Goal: Find specific page/section: Find specific page/section

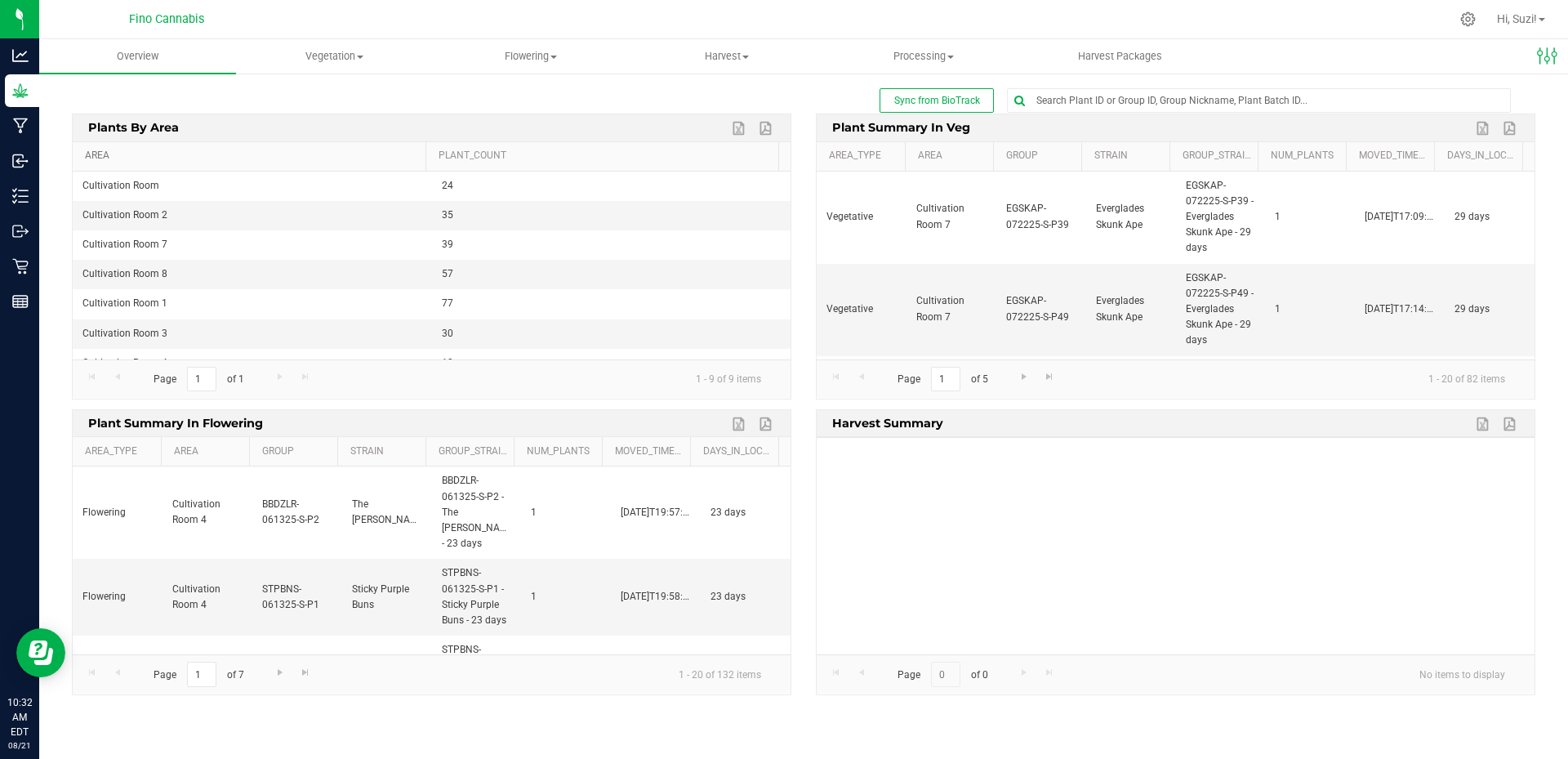
click at [107, 157] on link "Area" at bounding box center [252, 157] width 334 height 13
click at [361, 56] on span at bounding box center [360, 57] width 7 height 3
click at [559, 59] on span "Flowering" at bounding box center [530, 57] width 195 height 15
click at [535, 121] on span "Flowering groups" at bounding box center [500, 118] width 136 height 14
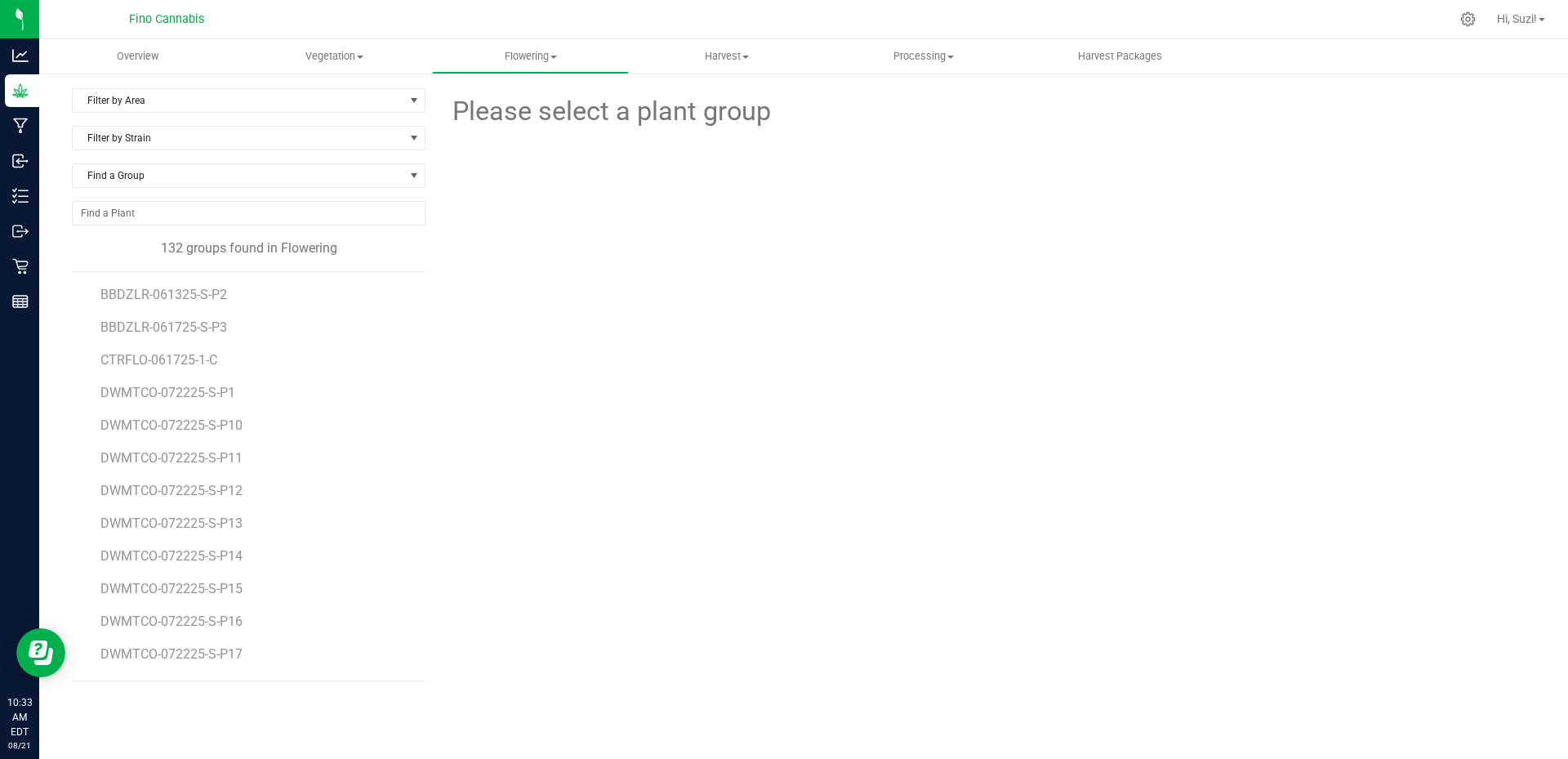
drag, startPoint x: 238, startPoint y: 329, endPoint x: 91, endPoint y: 296, distance: 150.7
click at [91, 296] on div "BBDZLR-061325-S-P2 BBDZLR-061725-S-P3 CTRFLO-061725-1-C DWMTCO-072225-S-P1 DWMT…" at bounding box center [248, 476] width 354 height 410
copy ul "BBDZLR-061325-S-P2 BBDZLR-061725-S-P3"
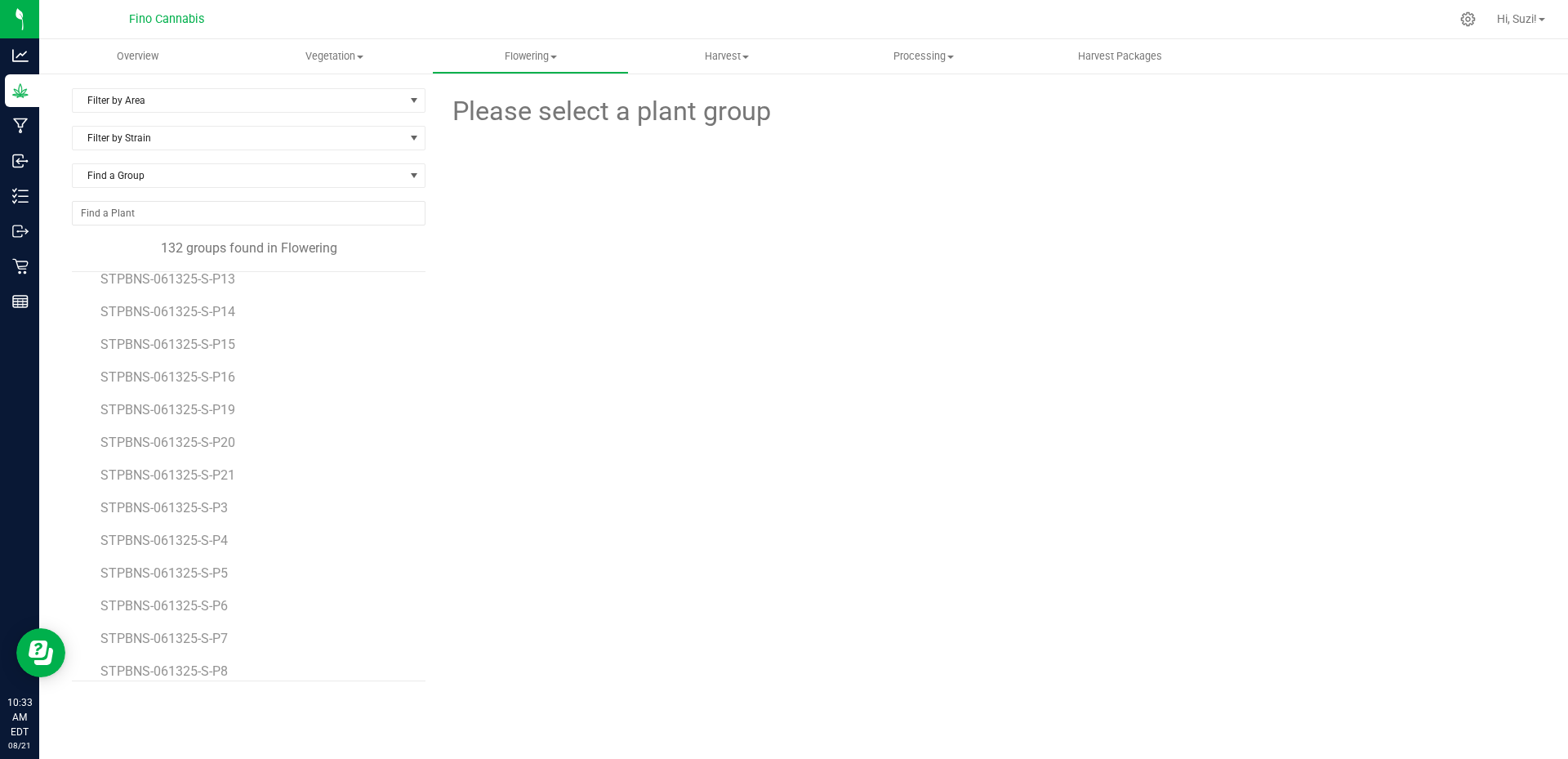
scroll to position [3917, 0]
click at [413, 94] on span "select" at bounding box center [414, 101] width 13 height 13
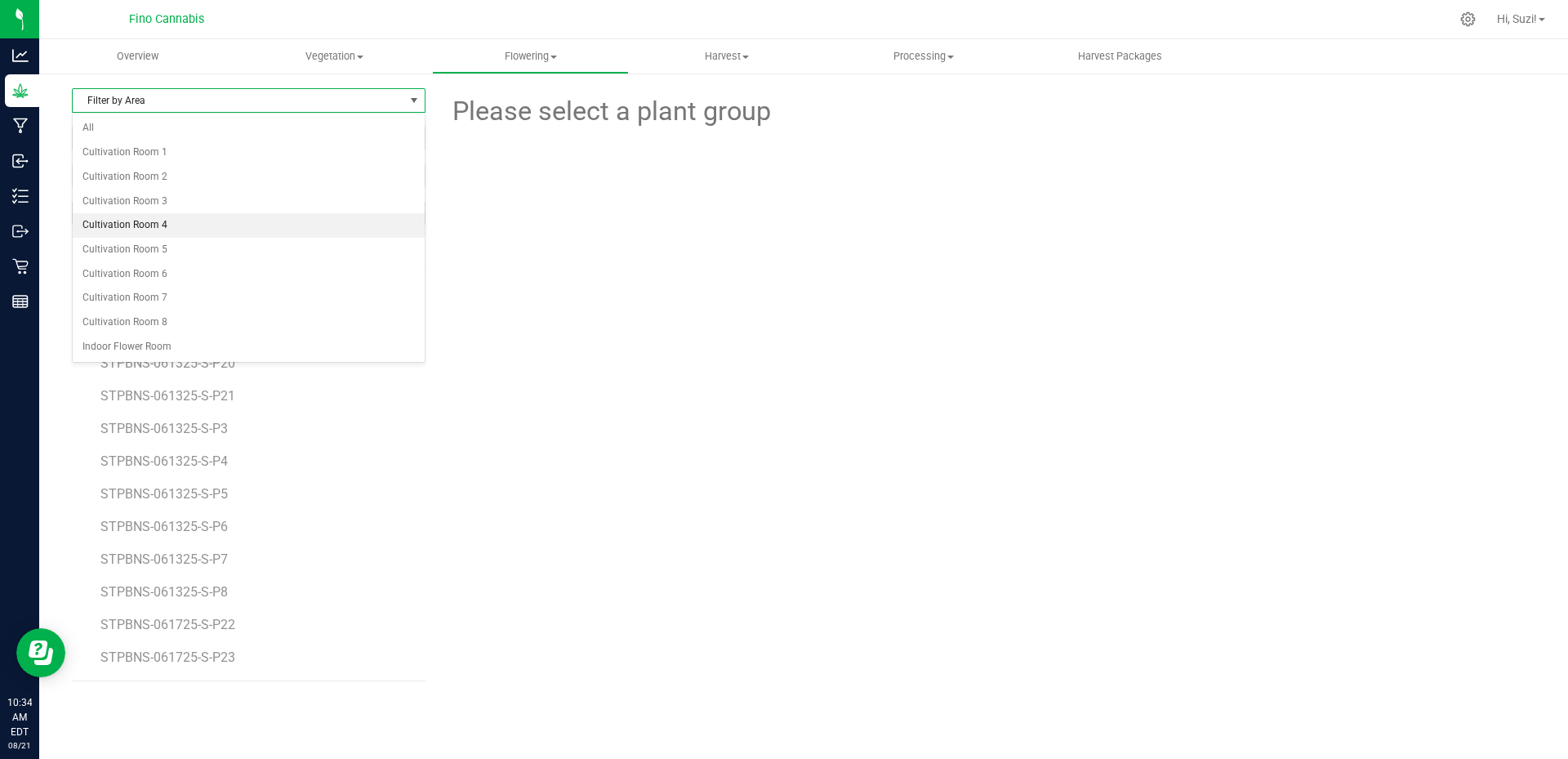
click at [216, 235] on li "Cultivation Room 4" at bounding box center [248, 225] width 352 height 25
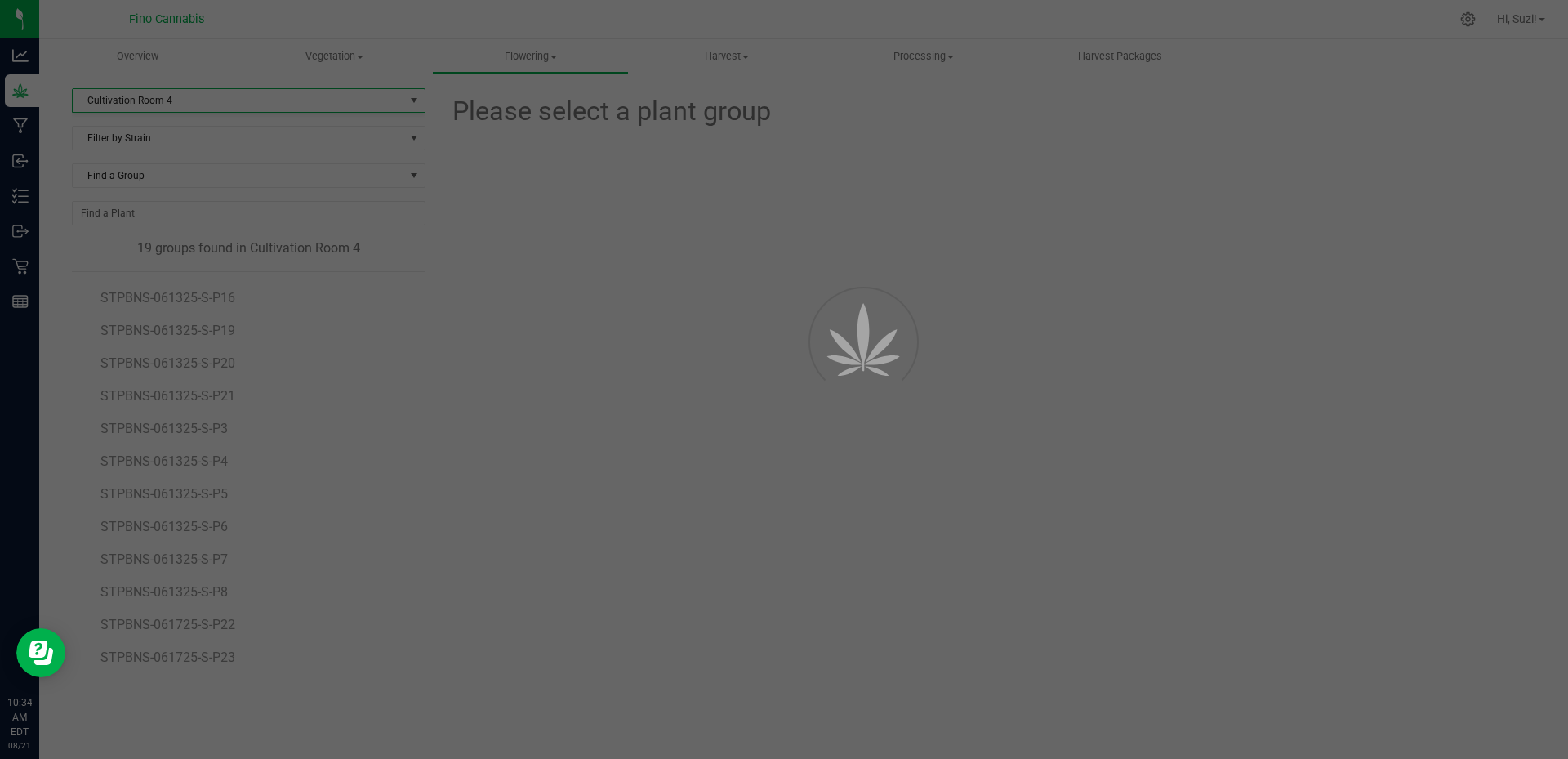
scroll to position [225, 0]
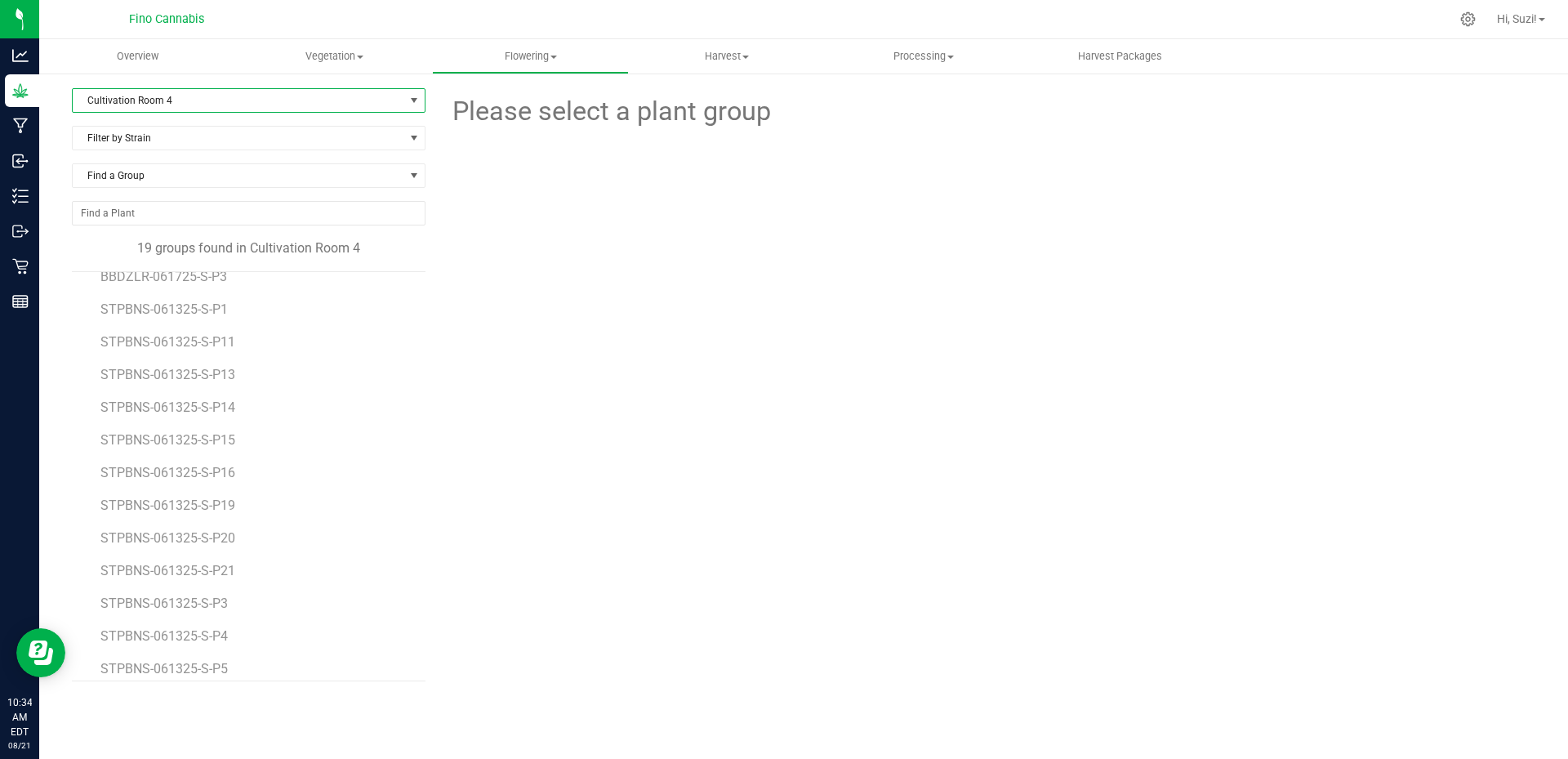
scroll to position [63, 0]
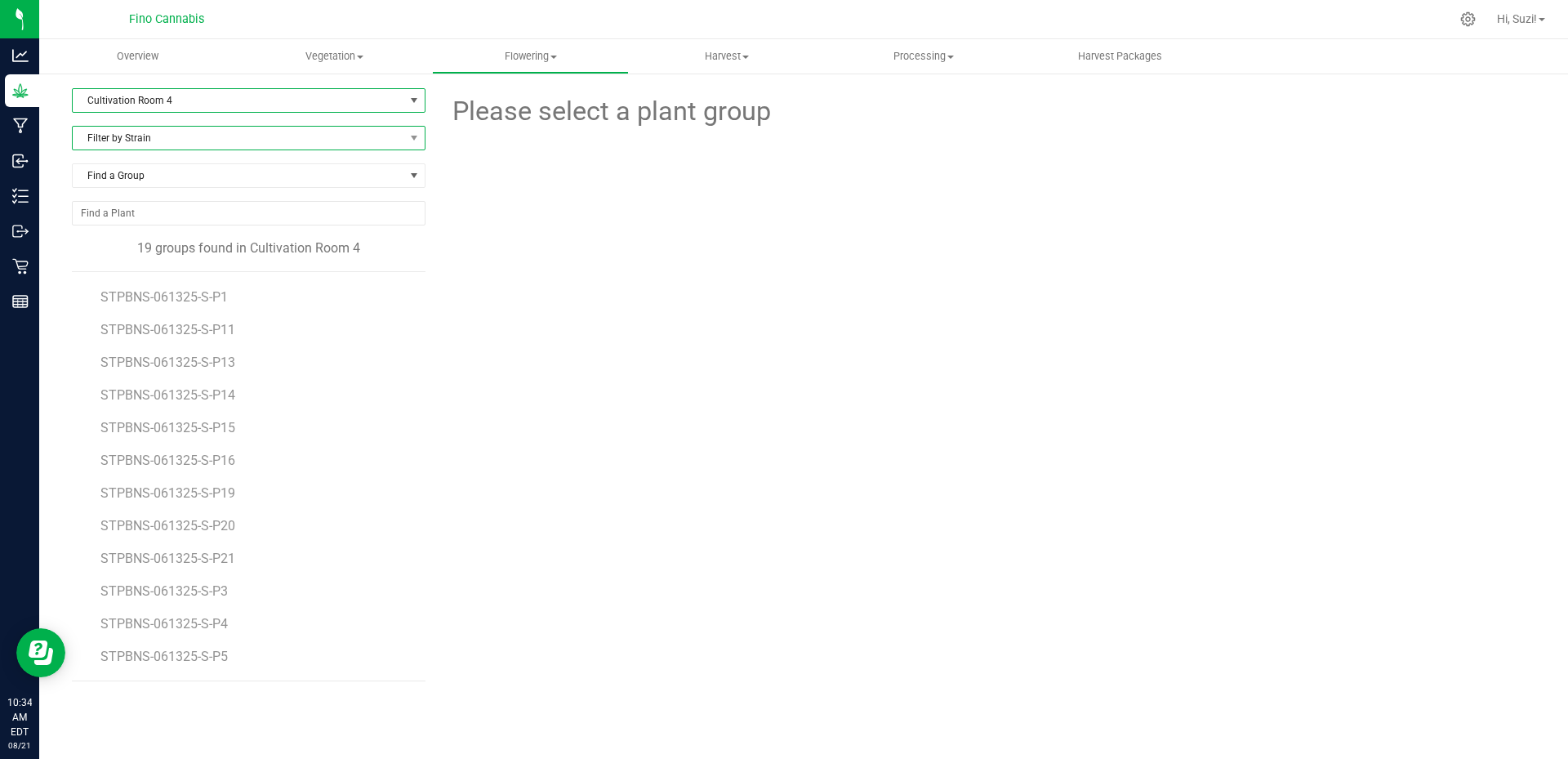
click at [338, 141] on span "Filter by Strain" at bounding box center [239, 138] width 332 height 23
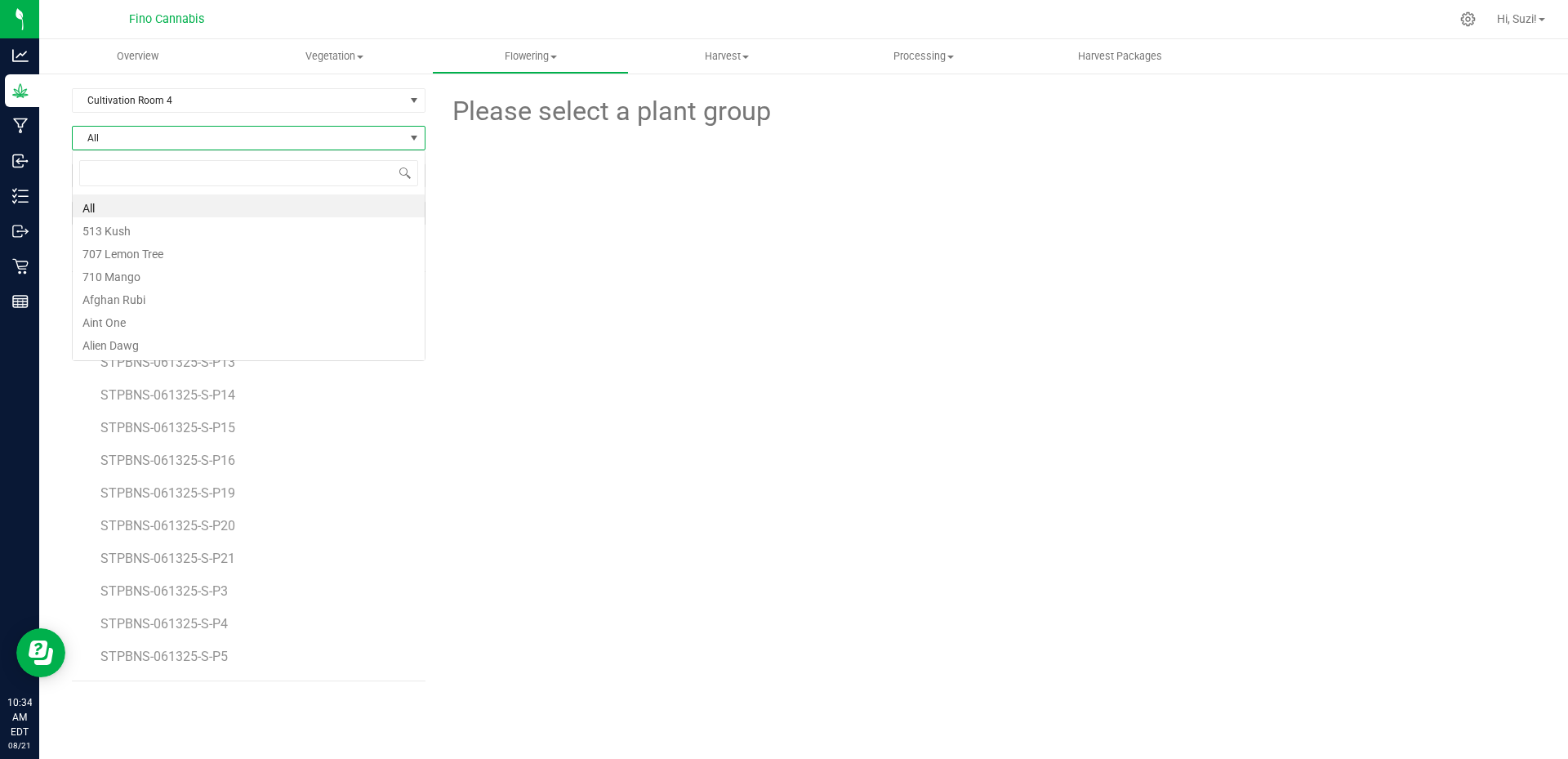
scroll to position [25, 354]
type input "STI"
click at [190, 254] on li "Sticky Purple Buns" at bounding box center [248, 252] width 352 height 23
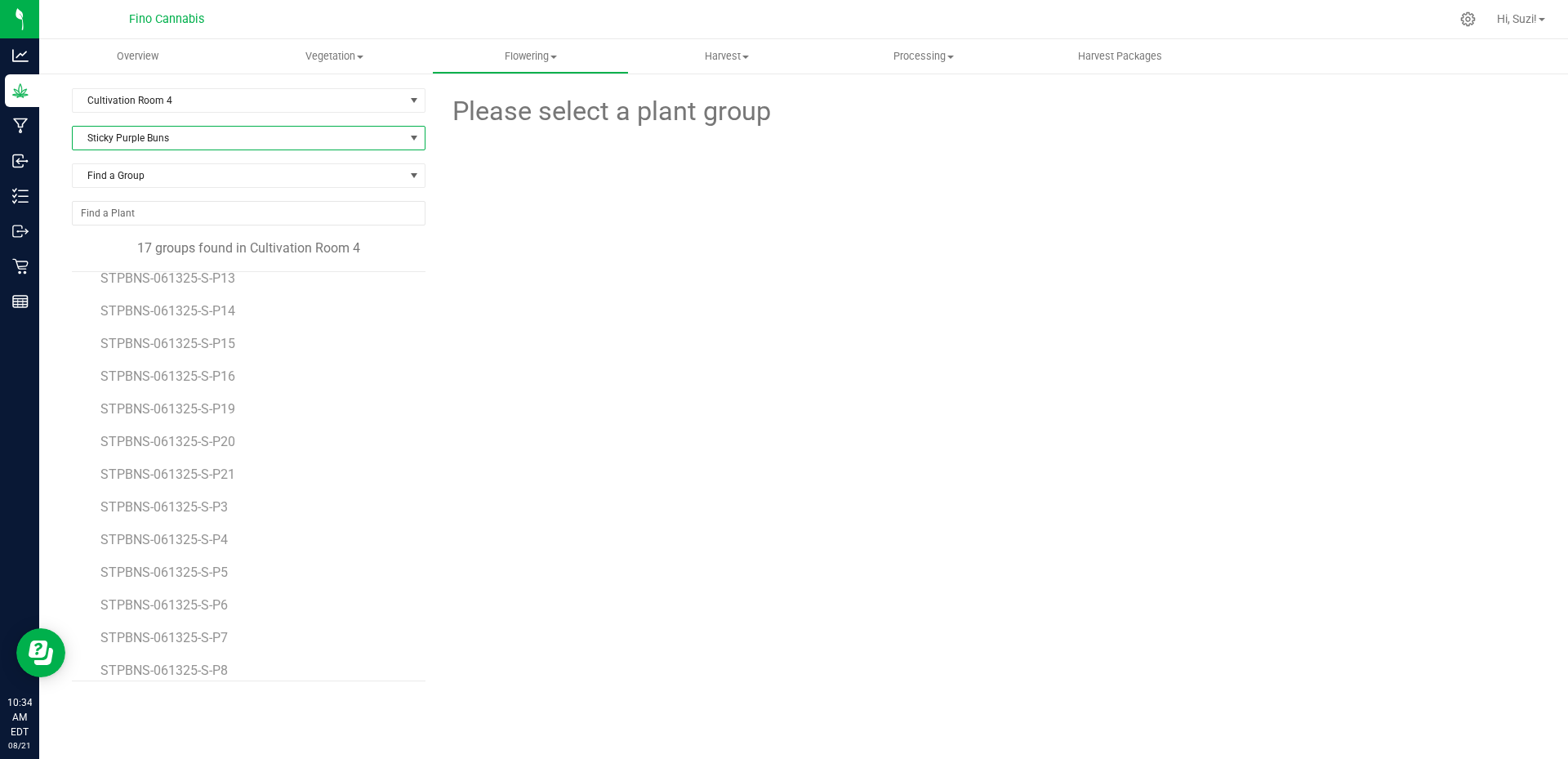
scroll to position [160, 0]
